Goal: Find specific page/section: Find specific page/section

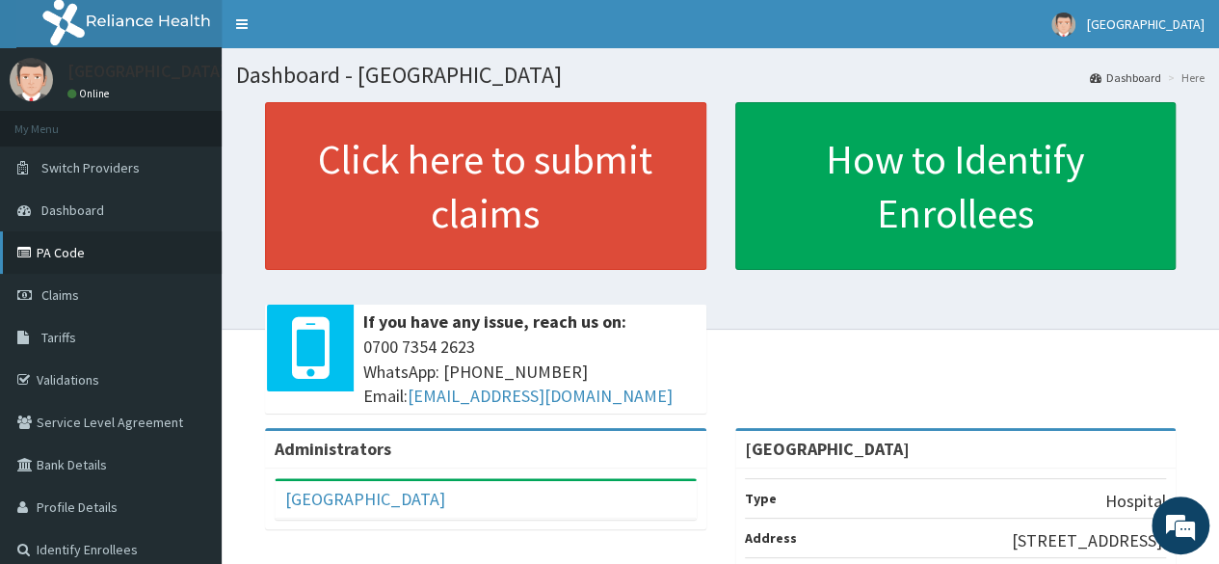
click at [79, 237] on link "PA Code" at bounding box center [111, 252] width 222 height 42
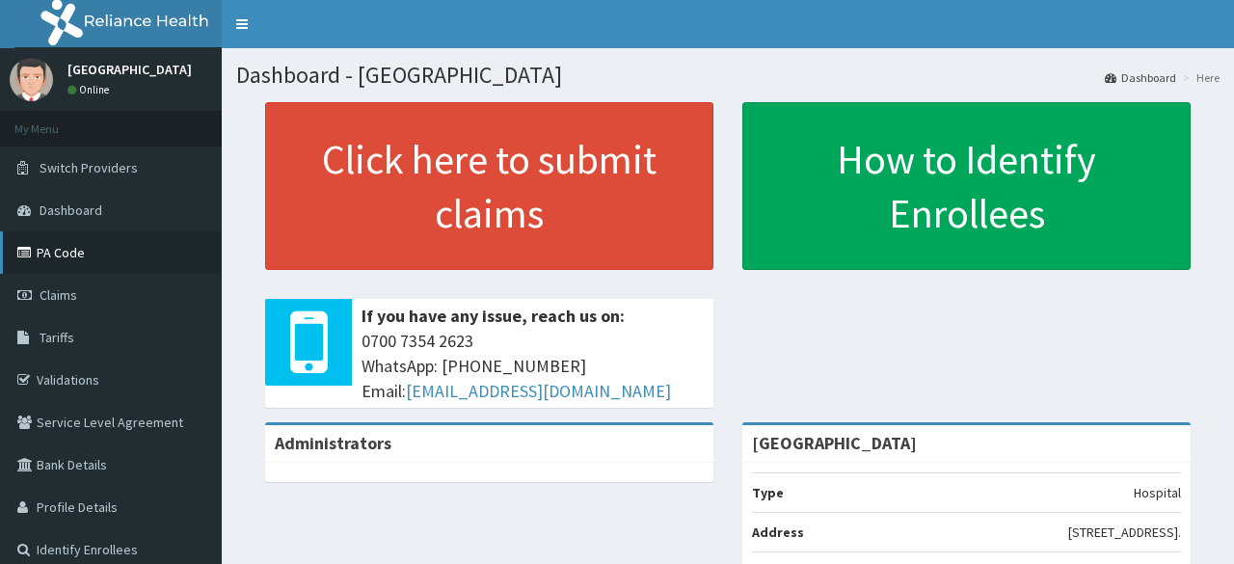
click at [89, 252] on link "PA Code" at bounding box center [111, 252] width 222 height 42
